Goal: Navigation & Orientation: Find specific page/section

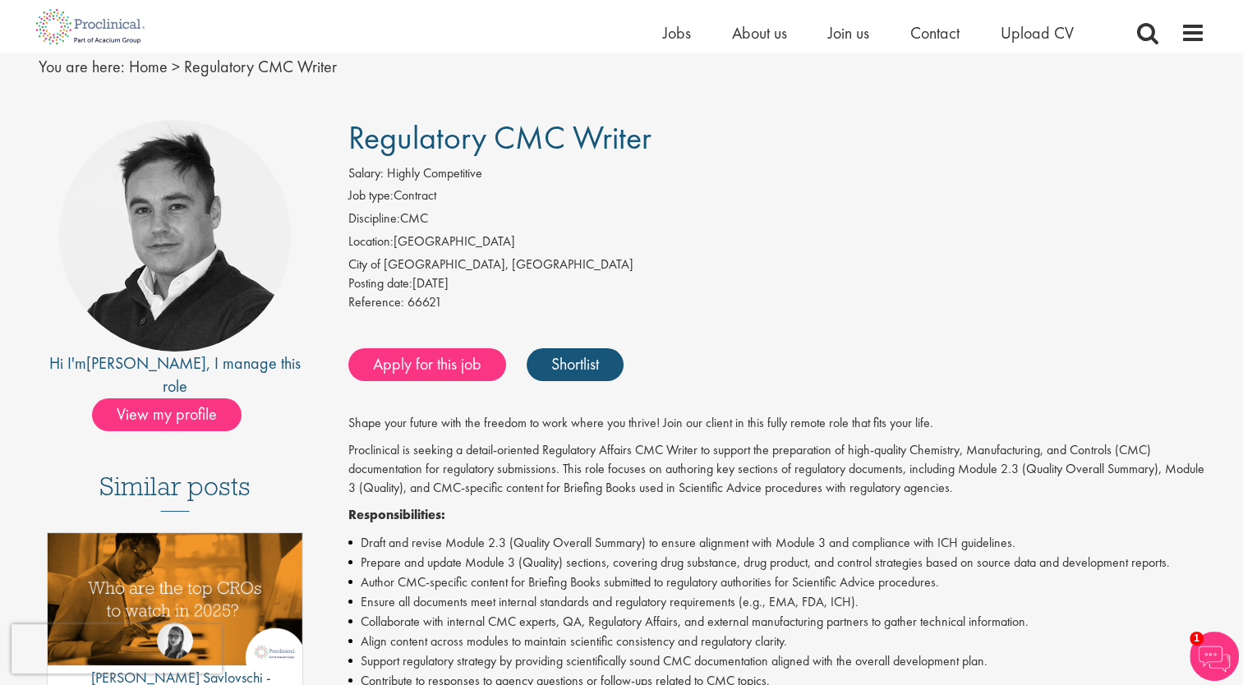
scroll to position [43, 0]
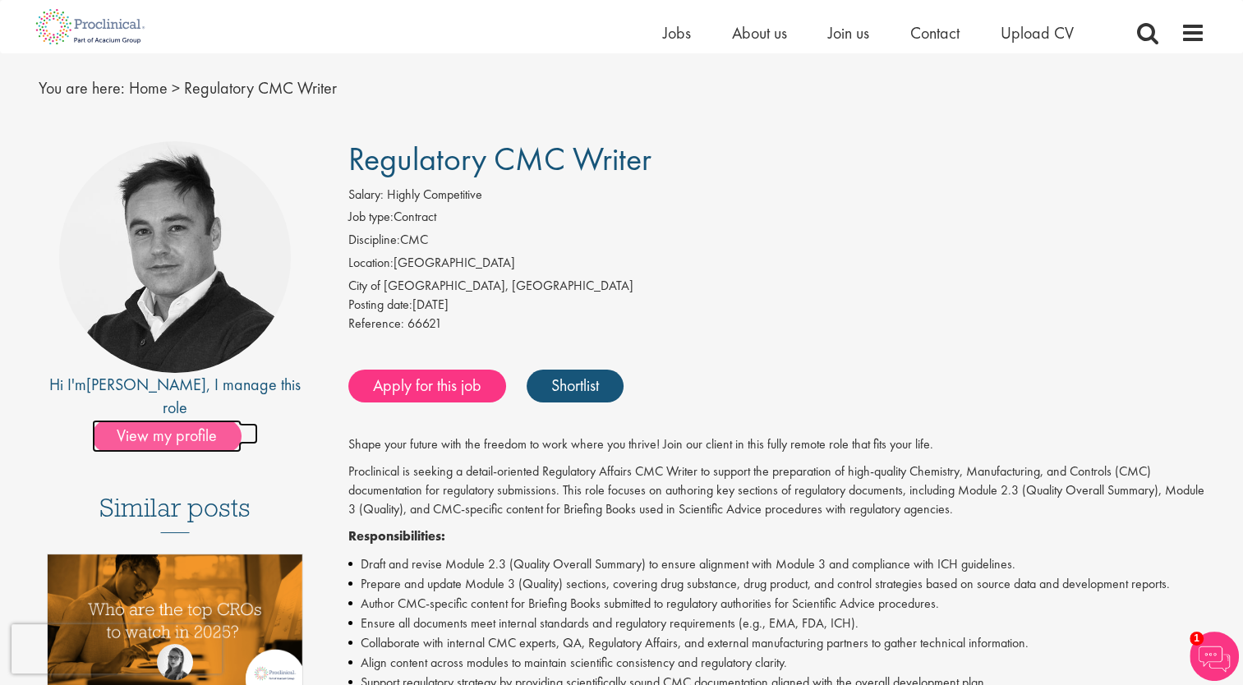
click at [150, 420] on span "View my profile" at bounding box center [167, 436] width 150 height 33
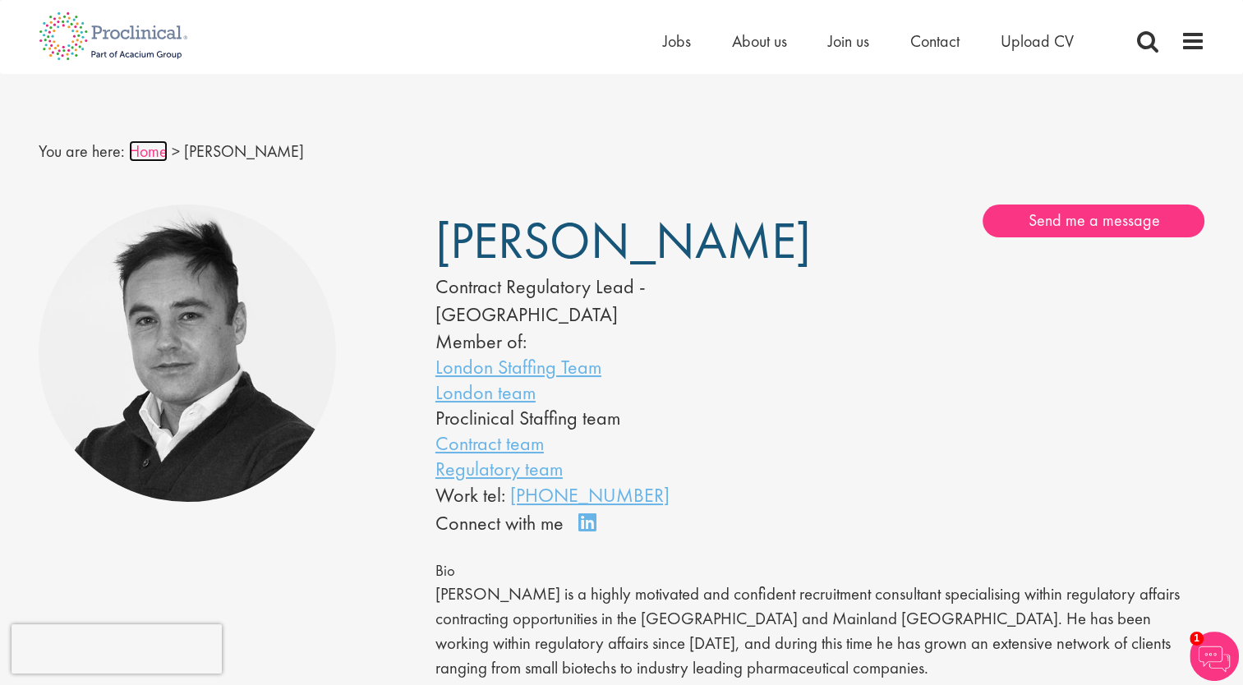
click at [151, 152] on link "Home" at bounding box center [148, 150] width 39 height 21
